Goal: Task Accomplishment & Management: Use online tool/utility

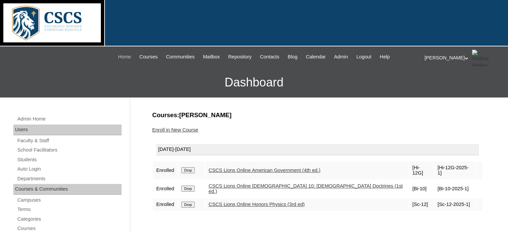
click at [118, 57] on span "Home" at bounding box center [124, 57] width 13 height 8
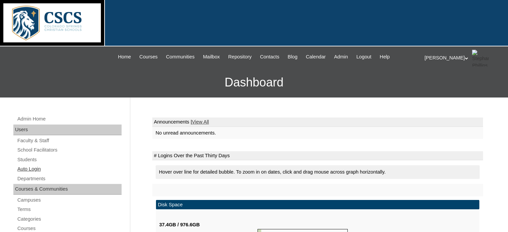
click at [34, 166] on link "Auto Login" at bounding box center [69, 169] width 105 height 8
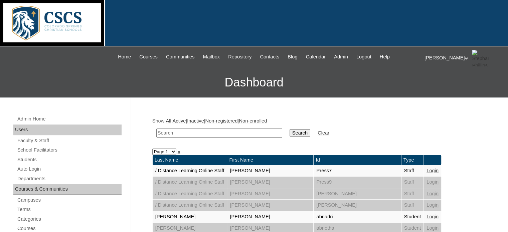
click at [184, 130] on input "text" at bounding box center [219, 133] width 126 height 9
type input "josie"
click at [290, 131] on input "Search" at bounding box center [300, 132] width 21 height 7
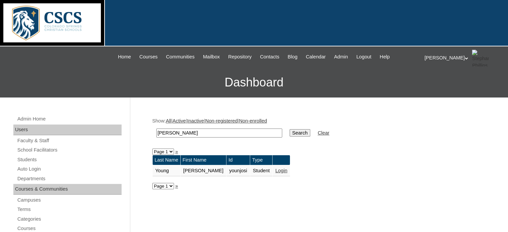
scroll to position [13, 0]
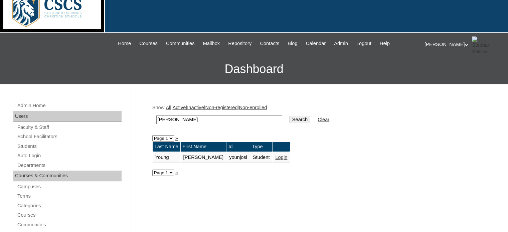
click at [275, 155] on link "Login" at bounding box center [281, 157] width 12 height 5
